Goal: Navigation & Orientation: Find specific page/section

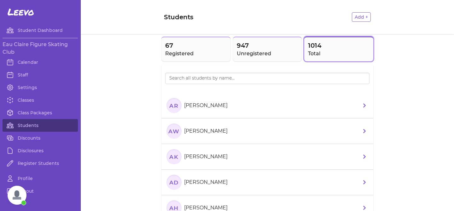
scroll to position [1327, 0]
click at [36, 113] on link "Class Packages" at bounding box center [40, 112] width 75 height 13
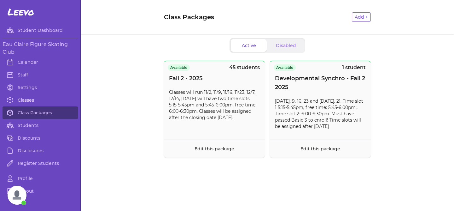
click at [30, 98] on link "Classes" at bounding box center [40, 100] width 75 height 13
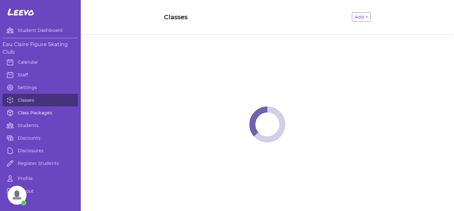
click at [29, 113] on link "Class Packages" at bounding box center [40, 112] width 75 height 13
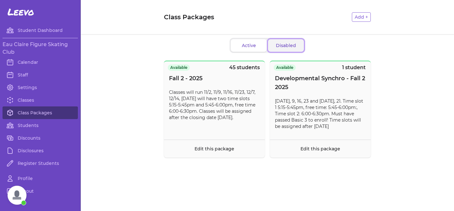
click at [277, 48] on button "Disabled" at bounding box center [286, 45] width 36 height 13
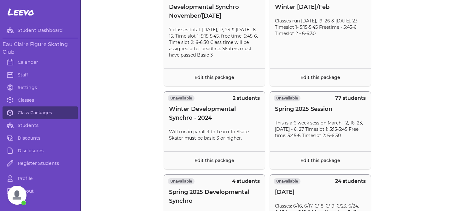
scroll to position [1059, 0]
